Goal: Navigation & Orientation: Find specific page/section

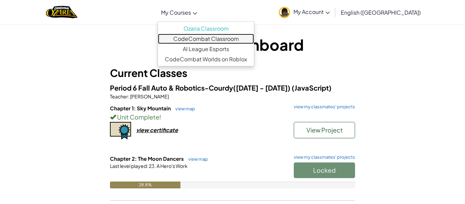
click at [213, 41] on link "CodeCombat Classroom" at bounding box center [206, 39] width 96 height 10
click at [230, 38] on link "CodeCombat Classroom" at bounding box center [206, 39] width 96 height 10
